Goal: Information Seeking & Learning: Learn about a topic

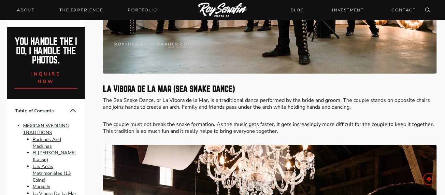
scroll to position [1378, 0]
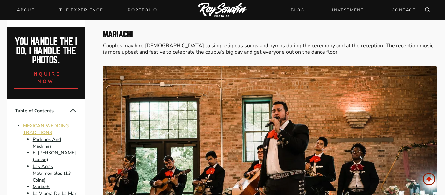
click at [51, 130] on link "MEXICAN WEDDING TRADITIONS" at bounding box center [46, 128] width 46 height 13
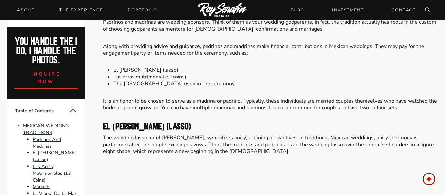
scroll to position [656, 0]
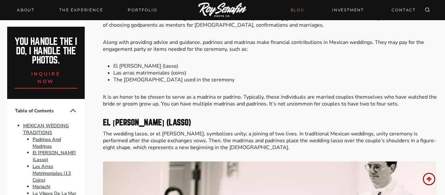
click at [296, 11] on link "BLOG" at bounding box center [297, 9] width 21 height 11
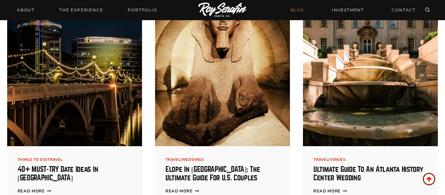
scroll to position [994, 0]
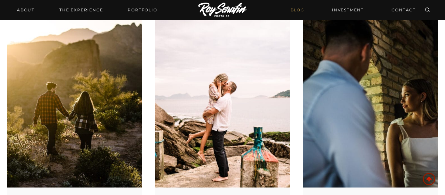
scroll to position [1176, 0]
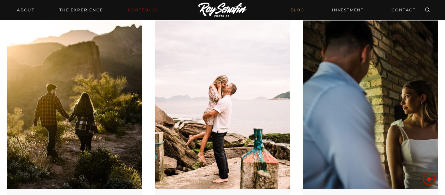
click at [140, 7] on link "Portfolio" at bounding box center [142, 10] width 37 height 9
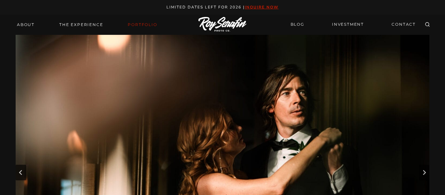
click at [145, 27] on link "Portfolio" at bounding box center [142, 24] width 37 height 9
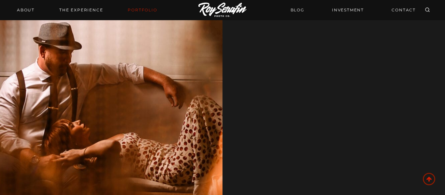
scroll to position [732, 0]
